Goal: Information Seeking & Learning: Compare options

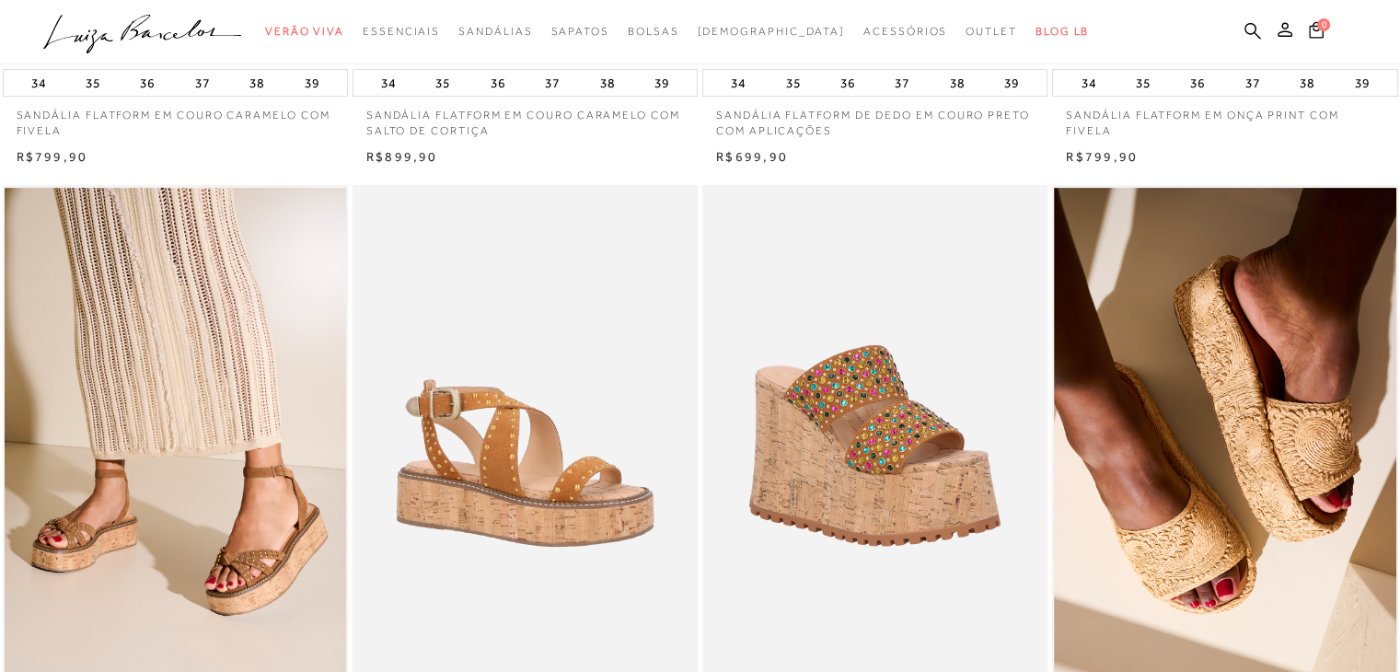
scroll to position [736, 0]
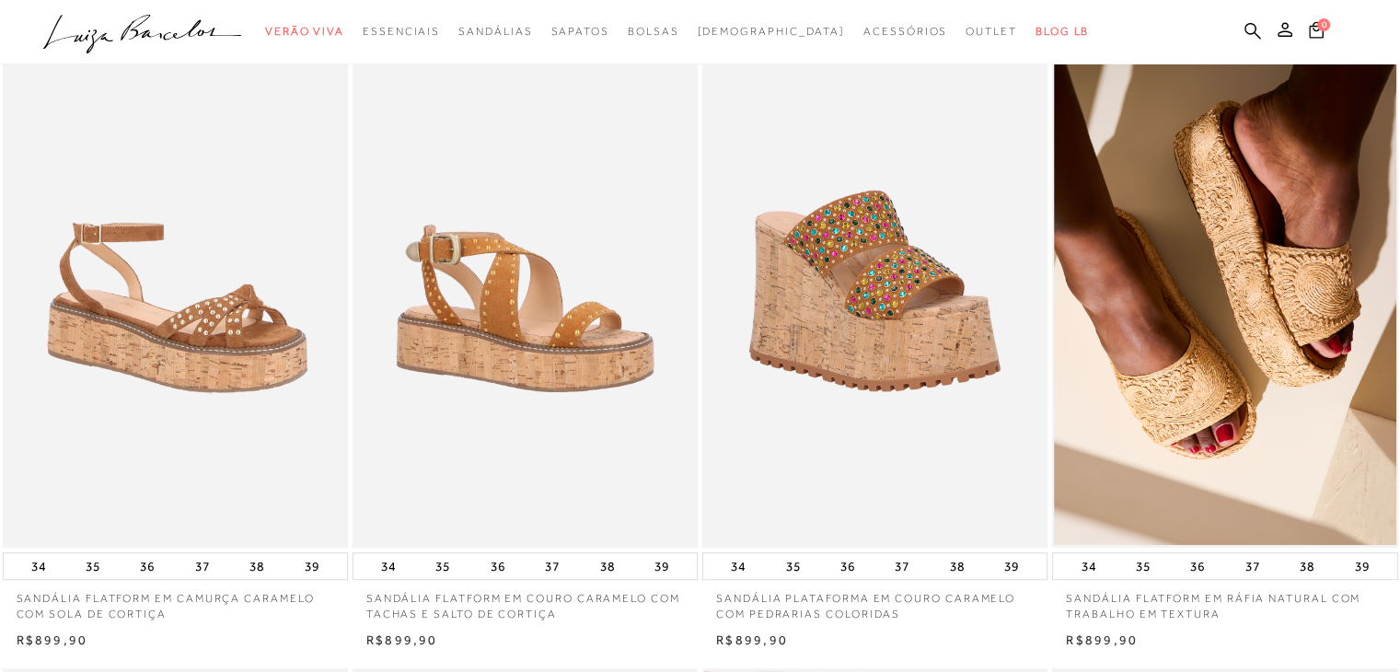
click at [166, 260] on img at bounding box center [176, 289] width 343 height 518
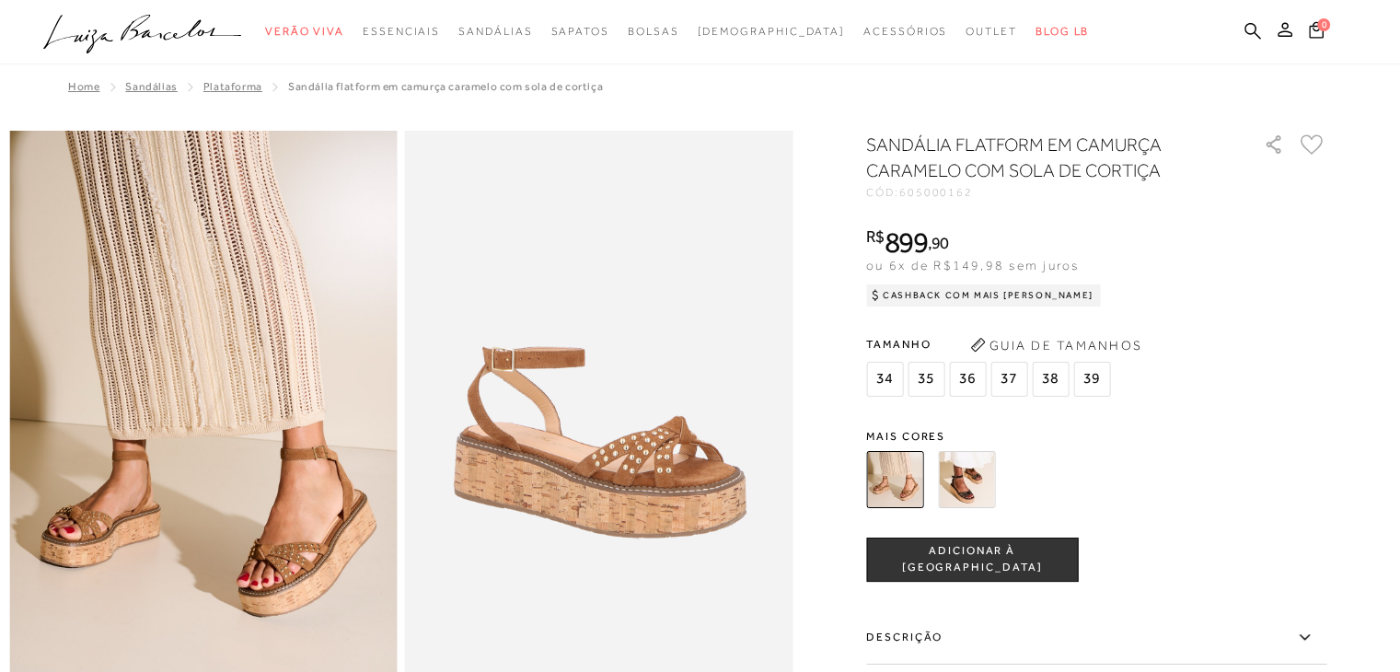
click at [902, 468] on img at bounding box center [894, 479] width 57 height 57
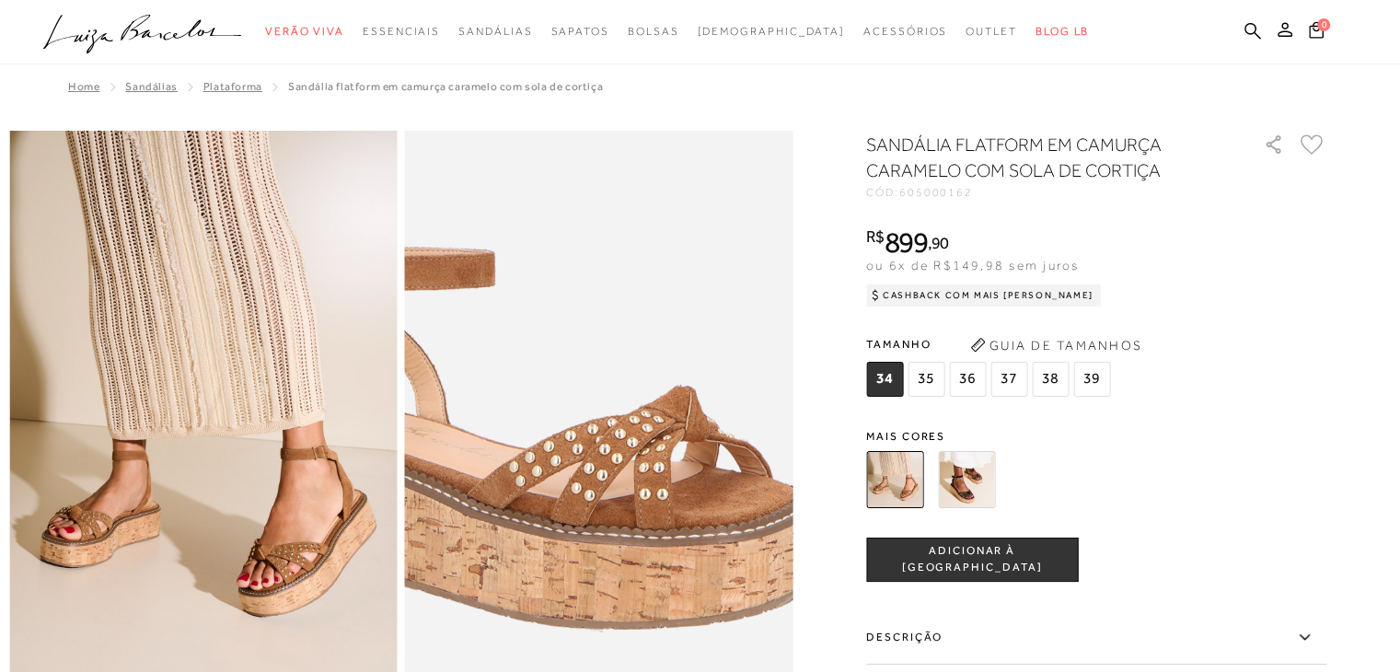
click at [679, 452] on img at bounding box center [522, 397] width 776 height 1164
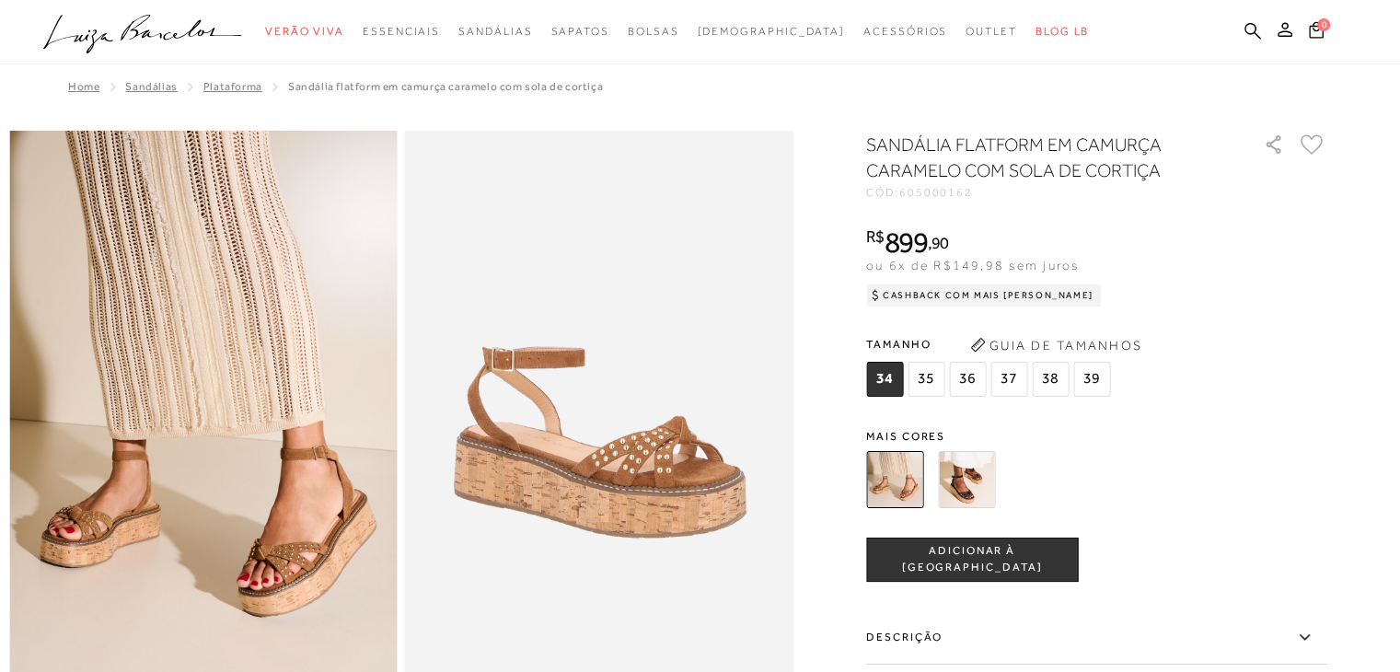
click at [960, 476] on img at bounding box center [966, 479] width 57 height 57
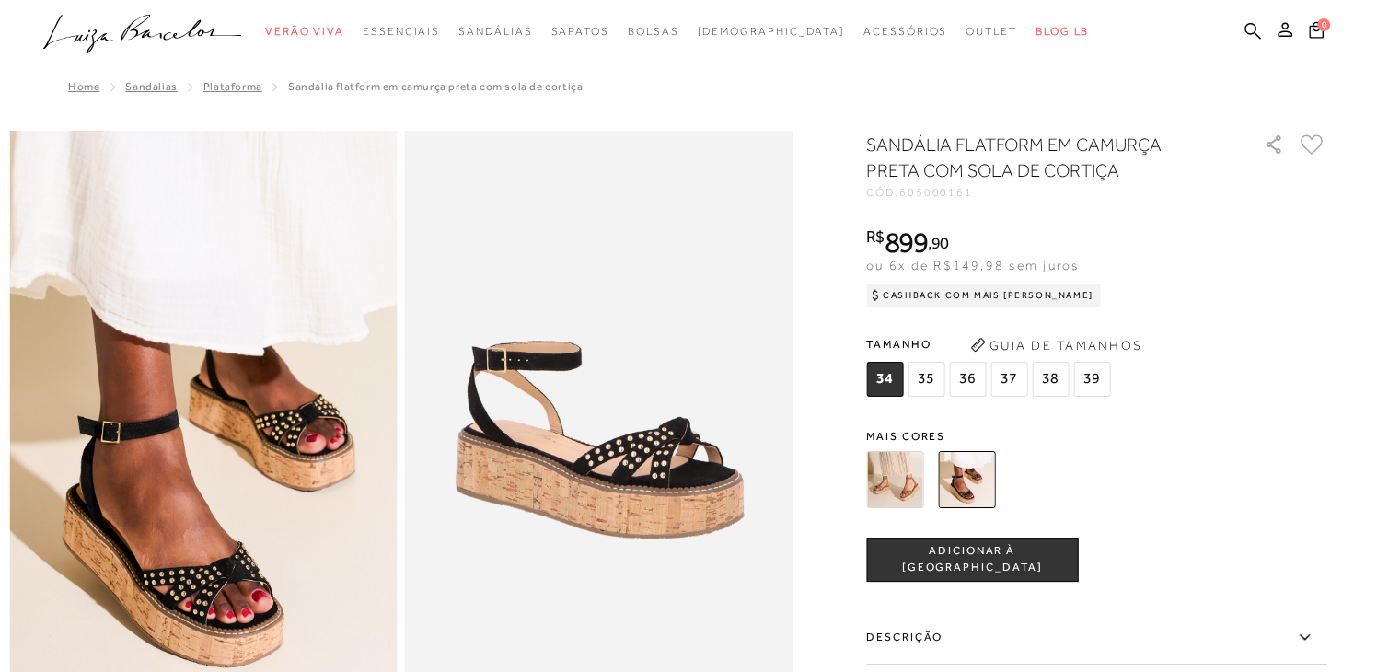
click at [910, 480] on img at bounding box center [894, 479] width 57 height 57
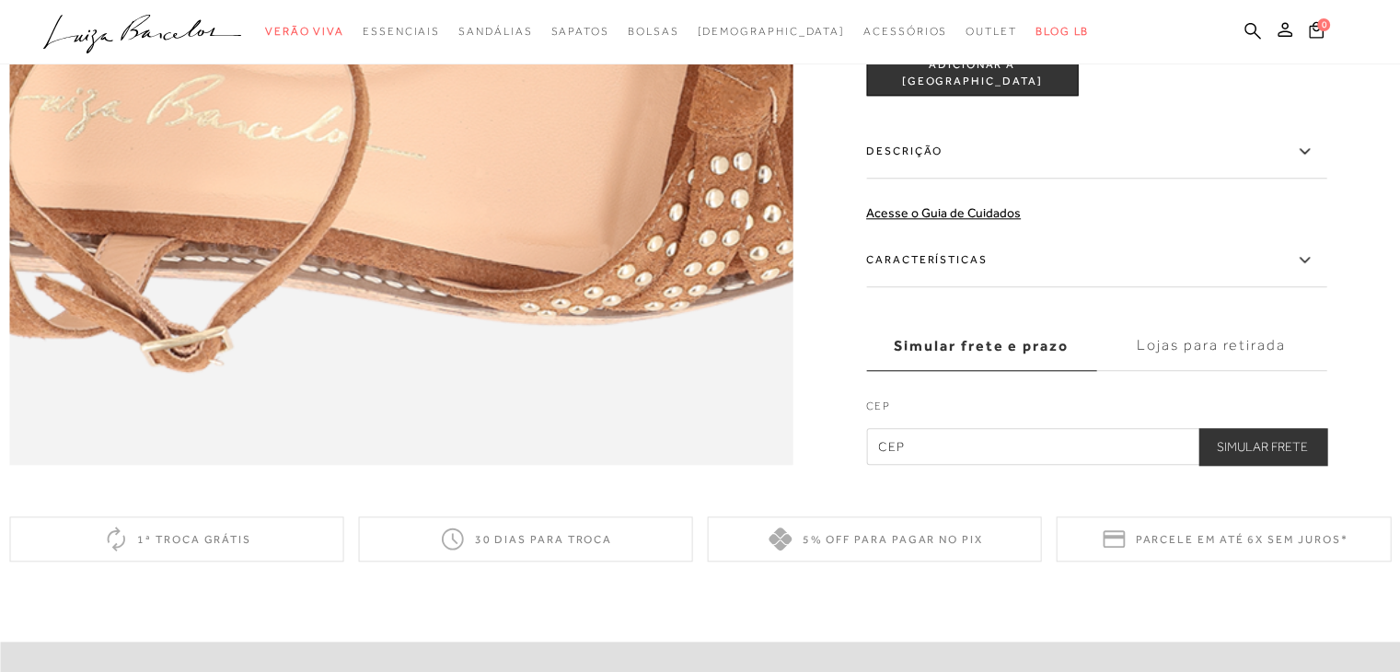
scroll to position [2025, 0]
